Goal: Transaction & Acquisition: Purchase product/service

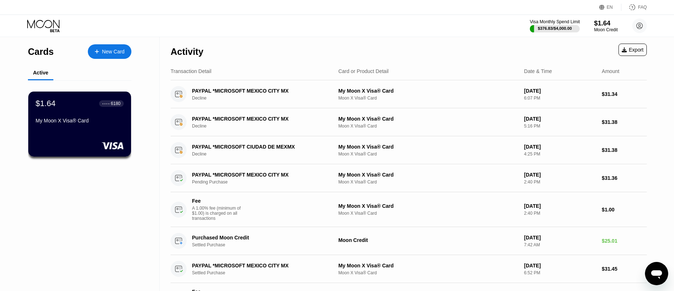
click at [559, 25] on div at bounding box center [555, 28] width 50 height 7
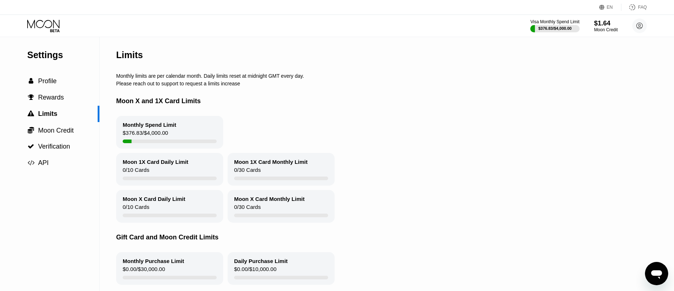
click at [560, 86] on div "Please reach out to support to request a limits increase" at bounding box center [385, 84] width 539 height 6
click at [555, 28] on div "$376.83 / $4,000.00" at bounding box center [555, 28] width 34 height 4
click at [45, 84] on span "Profile" at bounding box center [47, 80] width 19 height 7
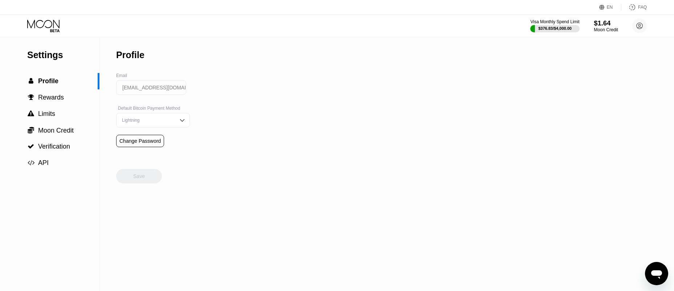
click at [599, 29] on div "Moon Credit" at bounding box center [606, 29] width 24 height 5
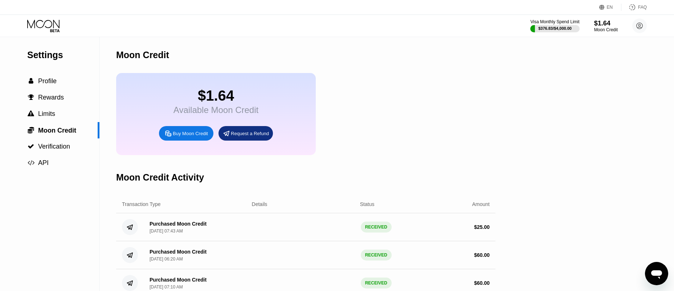
click at [200, 136] on div "Buy Moon Credit" at bounding box center [190, 133] width 35 height 6
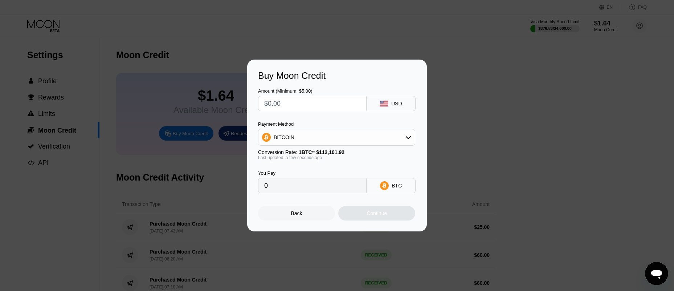
click at [289, 103] on input "text" at bounding box center [312, 103] width 96 height 15
type input "$3"
type input "0.00002677"
type input "$31"
type input "0.00027654"
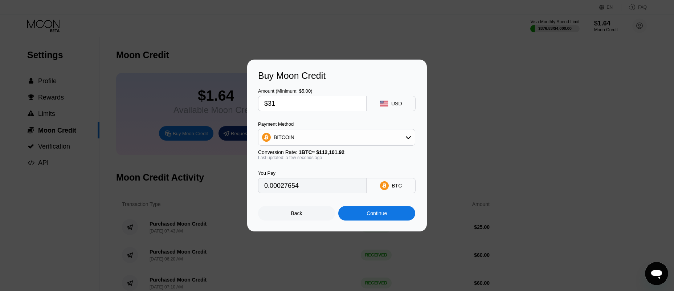
type input "$31"
click at [389, 217] on div "Continue" at bounding box center [376, 213] width 77 height 15
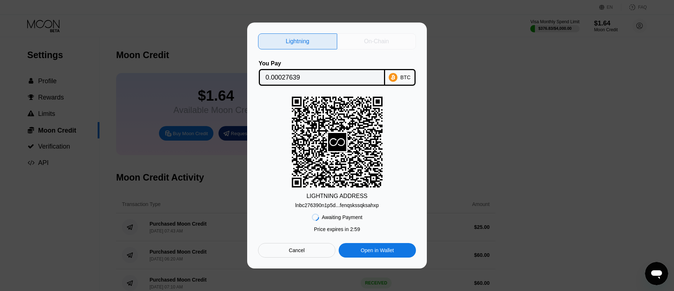
click at [385, 41] on div "On-Chain" at bounding box center [376, 41] width 25 height 7
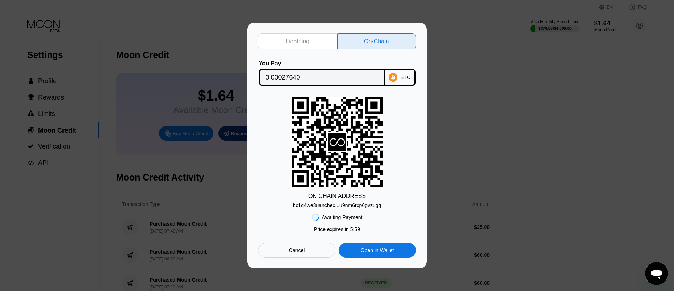
click at [370, 208] on div "bc1q4we3uanchex...u9nm6rxp6gvzugq" at bounding box center [337, 205] width 89 height 6
click at [294, 264] on div "Lightning On-Chain You Pay 0.00027640 BTC ON CHAIN ADDRESS bc1q4we3uanchex...u9…" at bounding box center [337, 146] width 180 height 246
click at [393, 77] on icon at bounding box center [393, 77] width 9 height 9
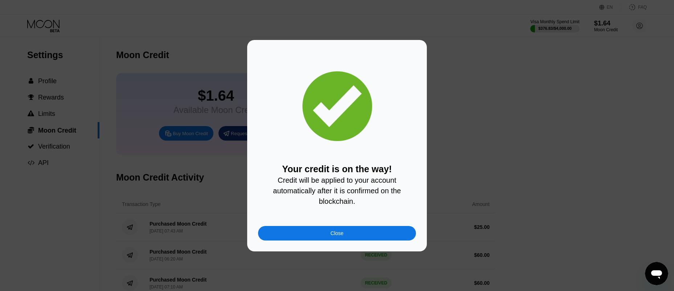
click at [345, 233] on div "Close" at bounding box center [337, 233] width 158 height 15
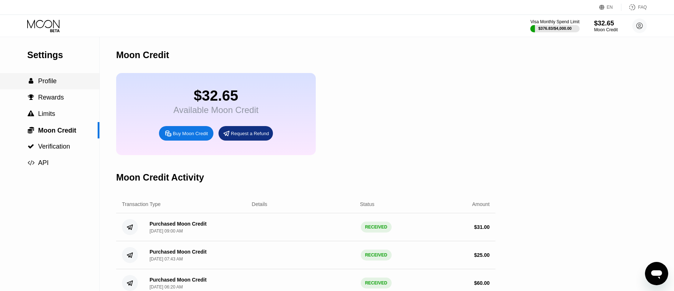
click at [52, 85] on span "Profile" at bounding box center [47, 80] width 19 height 7
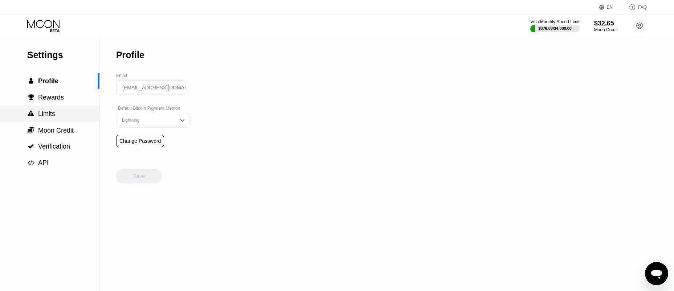
click at [50, 121] on div " Limits" at bounding box center [49, 114] width 99 height 16
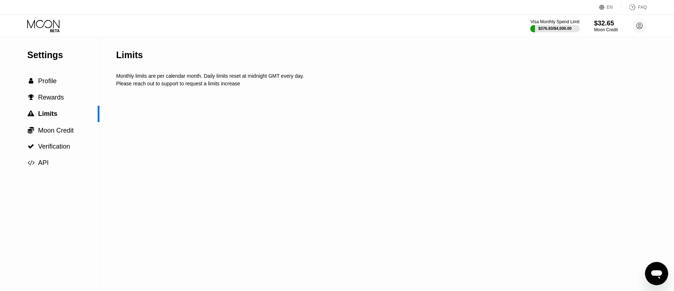
click at [50, 24] on icon at bounding box center [44, 26] width 34 height 13
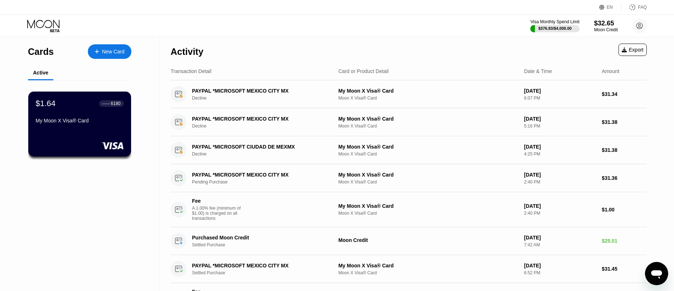
click at [24, 25] on div "Visa Monthly Spend Limit $376.83 / $4,000.00 $32.65 Moon Credit muhamosi@proton…" at bounding box center [337, 26] width 674 height 22
click at [49, 27] on icon at bounding box center [44, 26] width 34 height 13
click at [604, 26] on div "$32.65" at bounding box center [606, 23] width 24 height 8
